Goal: Task Accomplishment & Management: Manage account settings

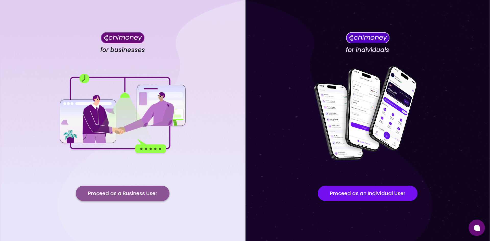
click at [109, 194] on button "Proceed as a Business User" at bounding box center [123, 193] width 94 height 15
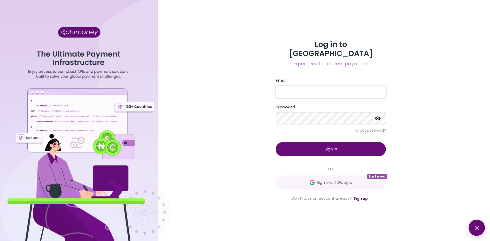
click at [287, 88] on input "Email" at bounding box center [331, 92] width 110 height 12
type input "[EMAIL_ADDRESS][DOMAIN_NAME]"
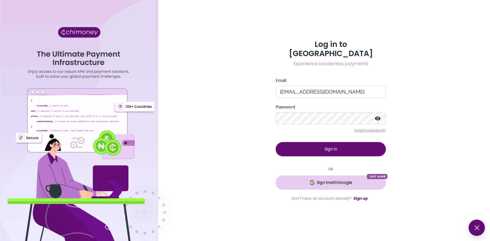
click at [355, 180] on span "Sign in with Google" at bounding box center [331, 183] width 90 height 6
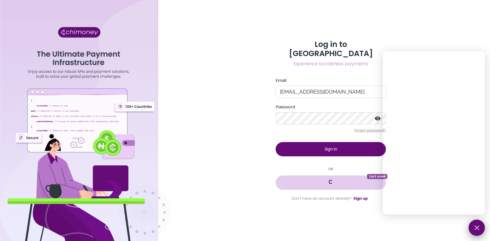
click at [476, 229] on button at bounding box center [476, 228] width 16 height 16
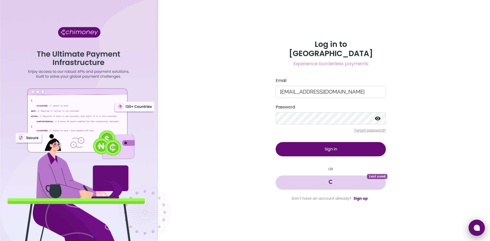
click at [476, 229] on icon at bounding box center [477, 228] width 6 height 6
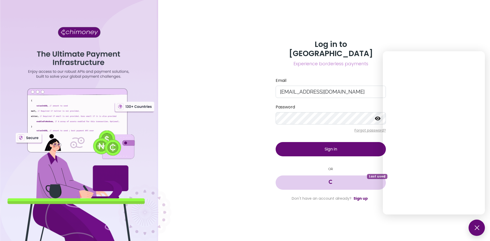
click at [337, 177] on button "Loading... Last used" at bounding box center [331, 183] width 110 height 14
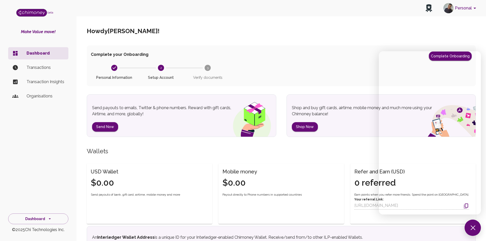
click at [180, 154] on section "USD Wallet $0.00 Send payouts of bank, gift card, airtime, mobile money and mor…" at bounding box center [281, 230] width 389 height 158
click at [256, 60] on div "Complete your Onboarding Complete Onboarding" at bounding box center [281, 56] width 381 height 9
click at [476, 230] on button at bounding box center [473, 228] width 16 height 16
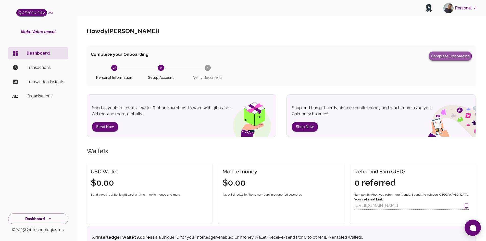
click at [446, 59] on button "Complete Onboarding" at bounding box center [450, 56] width 43 height 9
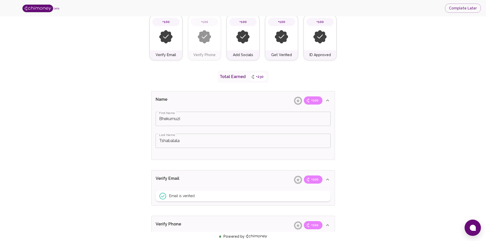
scroll to position [39, 0]
click at [320, 39] on img at bounding box center [320, 38] width 14 height 14
click at [238, 43] on img at bounding box center [243, 38] width 14 height 14
click at [203, 43] on img at bounding box center [205, 38] width 14 height 14
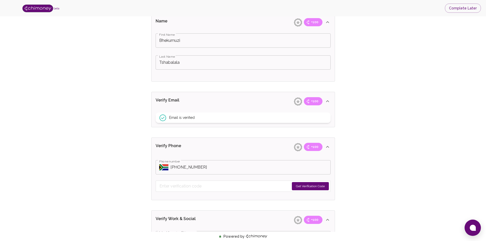
scroll to position [0, 0]
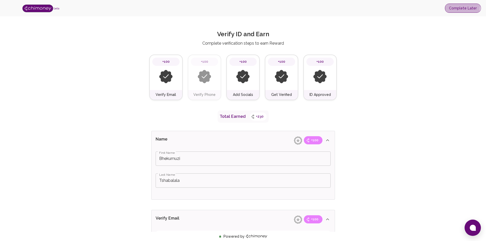
click at [454, 6] on button "Complete Later" at bounding box center [463, 8] width 36 height 9
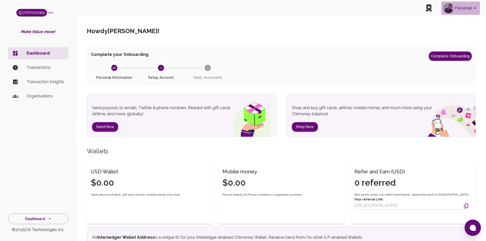
click at [477, 9] on icon "account of current user" at bounding box center [475, 8] width 6 height 6
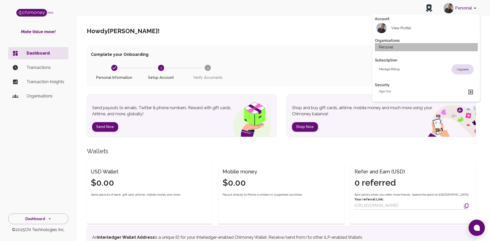
click at [402, 46] on li "Personal" at bounding box center [426, 47] width 103 height 8
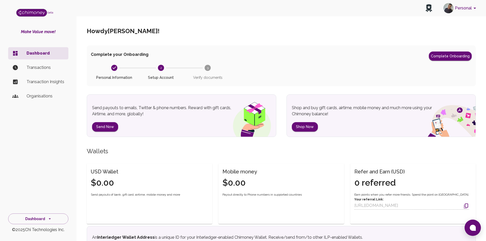
click at [31, 97] on p "Organisations" at bounding box center [46, 96] width 38 height 6
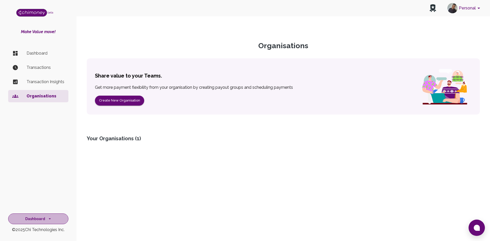
click at [40, 216] on button "Dashboard" at bounding box center [38, 219] width 60 height 11
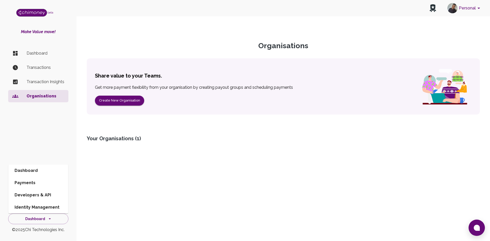
click at [476, 15] on button "Personal" at bounding box center [464, 8] width 39 height 13
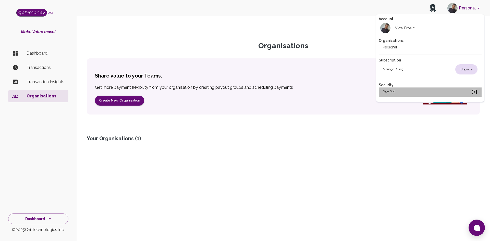
click at [431, 95] on div "Sign out" at bounding box center [430, 92] width 95 height 6
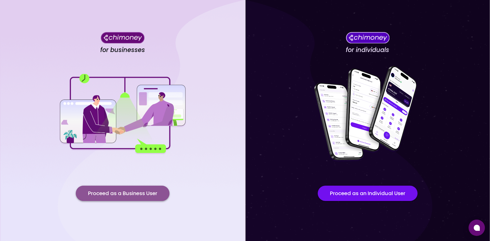
click at [139, 193] on button "Proceed as a Business User" at bounding box center [123, 193] width 94 height 15
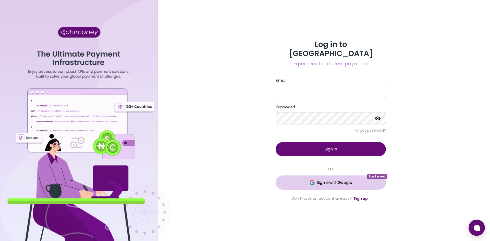
click at [312, 180] on img at bounding box center [312, 182] width 5 height 5
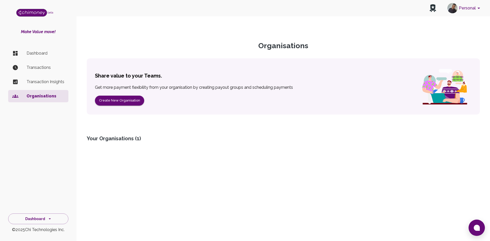
click at [34, 54] on p "Dashboard" at bounding box center [46, 53] width 38 height 6
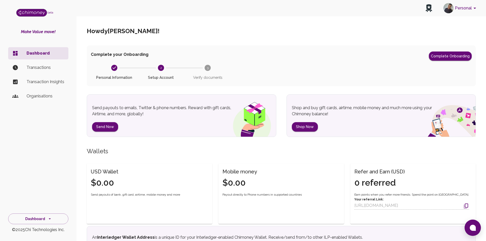
click at [44, 67] on p "Transactions" at bounding box center [46, 68] width 38 height 6
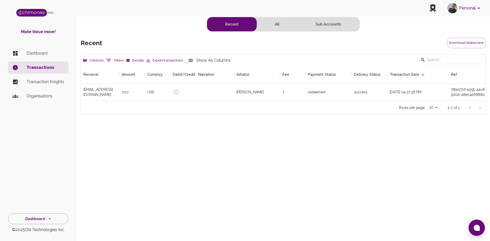
scroll to position [35, 401]
click at [286, 95] on div "1" at bounding box center [293, 92] width 26 height 17
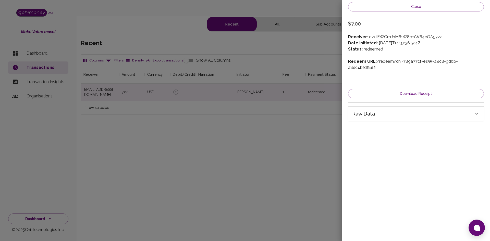
click at [314, 88] on div at bounding box center [245, 120] width 490 height 241
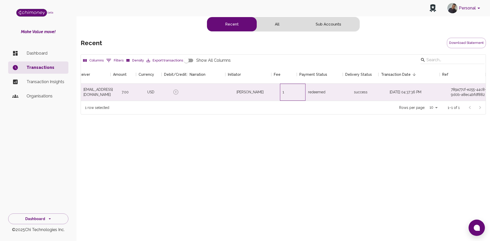
scroll to position [0, 9]
click at [460, 95] on div "789a77cf-e255-44c8-9d0b-a8ec4bfdf882" at bounding box center [462, 92] width 41 height 10
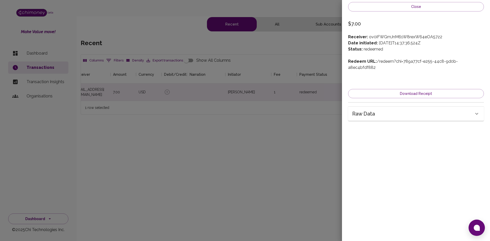
click at [434, 110] on div "Raw data" at bounding box center [412, 114] width 121 height 8
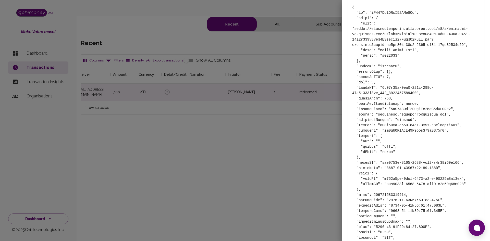
scroll to position [148, 0]
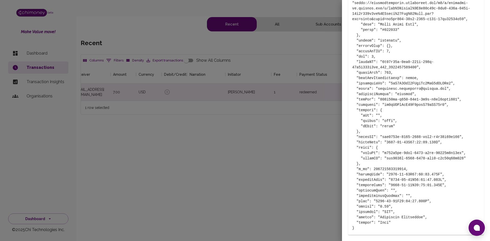
click at [304, 169] on div at bounding box center [245, 120] width 490 height 241
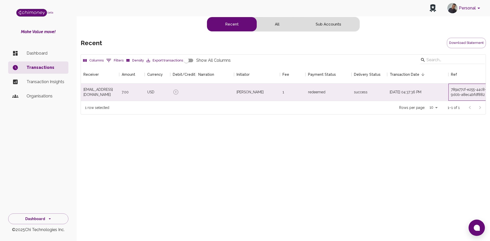
scroll to position [0, 9]
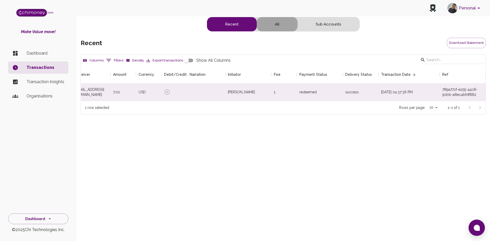
click at [278, 27] on button "All" at bounding box center [277, 24] width 41 height 14
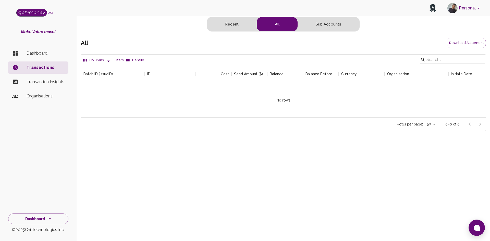
scroll to position [53, 401]
click at [336, 23] on button "Sub Accounts" at bounding box center [329, 24] width 62 height 14
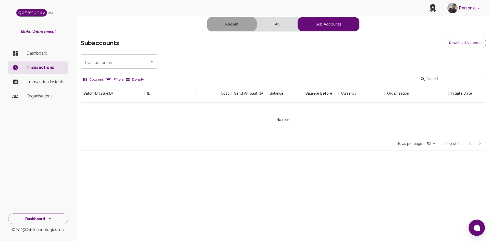
click at [222, 21] on button "Recent" at bounding box center [232, 24] width 50 height 14
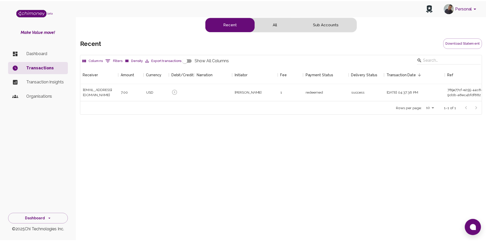
scroll to position [35, 401]
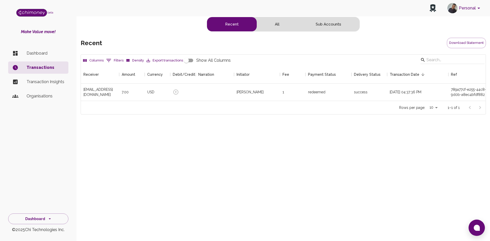
click at [38, 51] on p "Dashboard" at bounding box center [46, 53] width 38 height 6
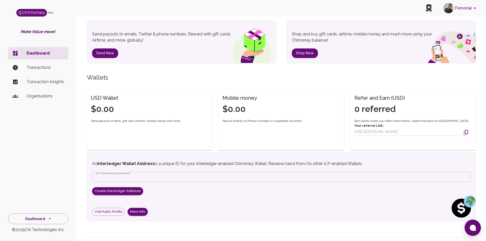
scroll to position [117, 0]
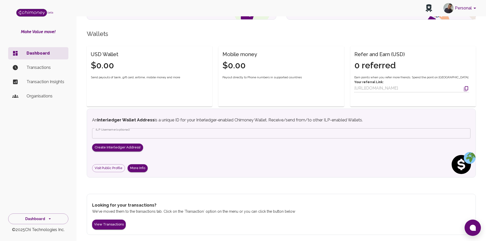
click at [110, 230] on div "Looking for your transactions? We've moved them to the transactions tab. Click …" at bounding box center [281, 214] width 389 height 41
click at [112, 226] on button "View Transactions" at bounding box center [109, 225] width 34 height 10
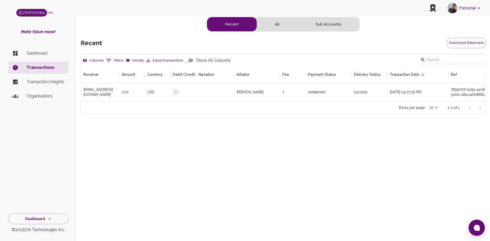
scroll to position [35, 401]
click at [175, 92] on icon at bounding box center [176, 92] width 6 height 6
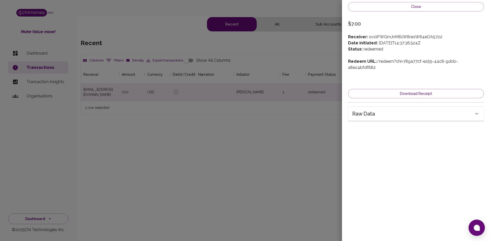
click at [196, 134] on div at bounding box center [245, 120] width 490 height 241
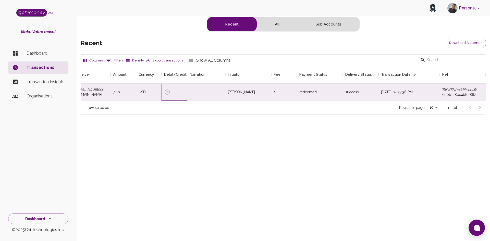
scroll to position [0, 0]
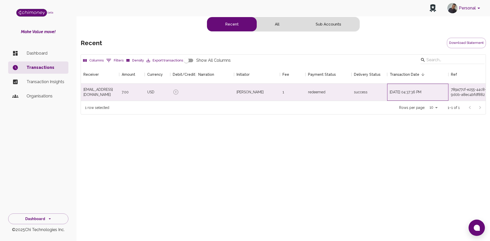
drag, startPoint x: 388, startPoint y: 95, endPoint x: 441, endPoint y: 86, distance: 54.0
click at [441, 86] on div "08/28/2025, 04:37:36 PM" at bounding box center [417, 92] width 61 height 17
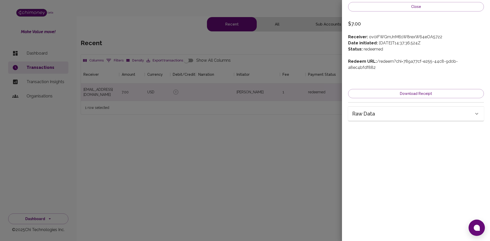
click at [318, 108] on div at bounding box center [245, 120] width 490 height 241
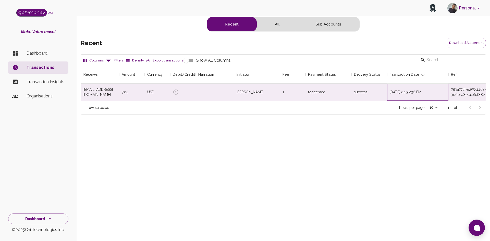
scroll to position [0, 9]
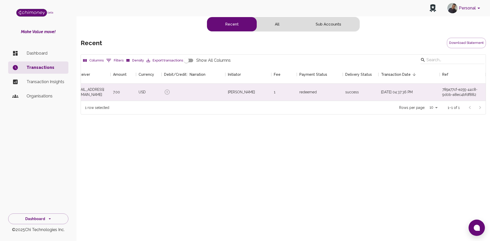
click at [44, 84] on p "Transaction Insights" at bounding box center [46, 82] width 38 height 6
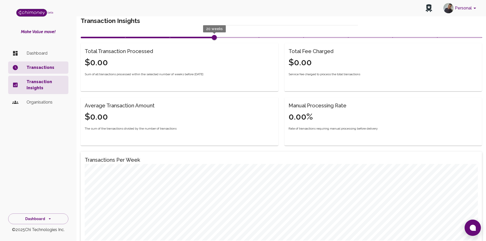
click at [42, 98] on li "Organisations" at bounding box center [38, 102] width 60 height 12
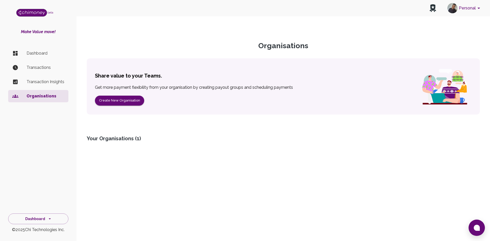
click at [40, 51] on p "Dashboard" at bounding box center [46, 53] width 38 height 6
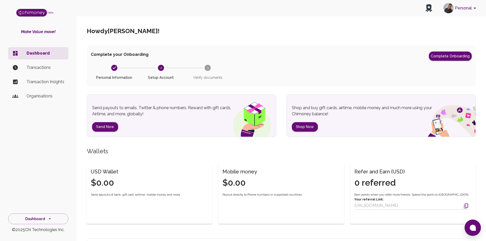
click at [38, 97] on p "Organisations" at bounding box center [46, 96] width 38 height 6
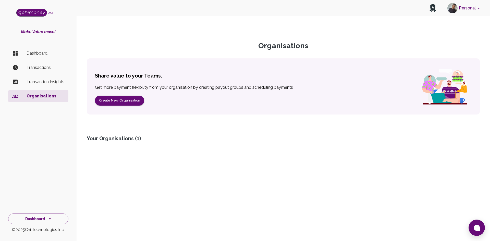
click at [128, 139] on div "Your Organisations ( 1 )" at bounding box center [283, 138] width 393 height 7
click at [45, 216] on button "Dashboard" at bounding box center [38, 219] width 60 height 11
click at [27, 180] on li "Payments" at bounding box center [38, 183] width 60 height 12
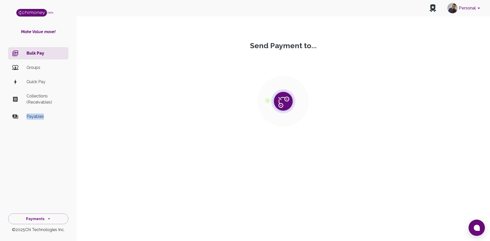
click at [27, 180] on div "Bulk Pay Groups Quick Pay Collections (Receivables) Payables" at bounding box center [38, 123] width 77 height 156
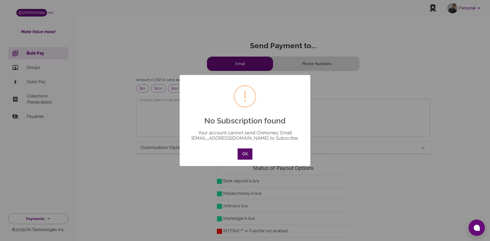
click at [246, 155] on button "OK" at bounding box center [245, 154] width 15 height 11
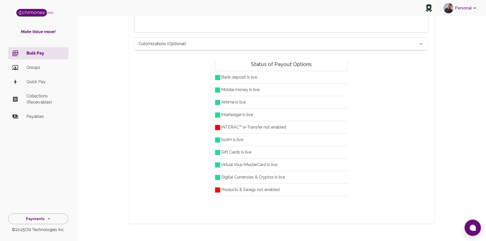
scroll to position [105, 0]
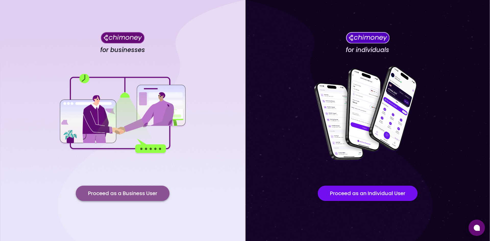
click at [155, 189] on button "Proceed as a Business User" at bounding box center [123, 193] width 94 height 15
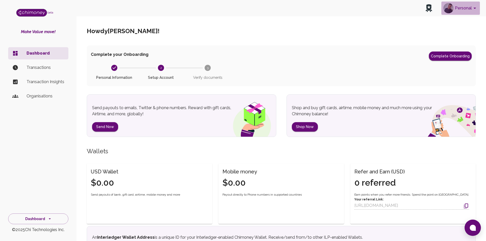
click at [471, 9] on button "Personal" at bounding box center [460, 8] width 39 height 13
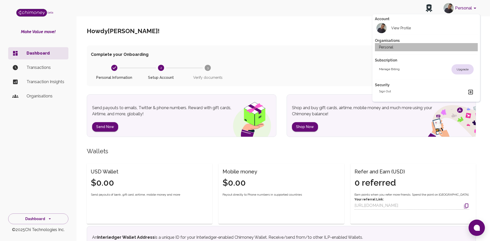
click at [420, 49] on li "Personal" at bounding box center [426, 47] width 103 height 8
